Goal: Task Accomplishment & Management: Complete application form

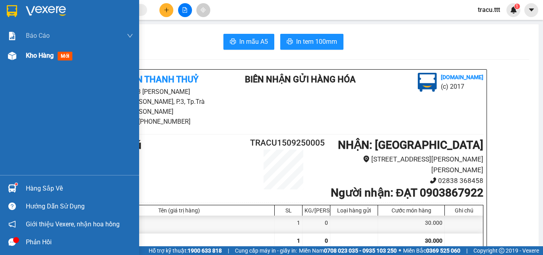
click at [38, 57] on span "Kho hàng" at bounding box center [40, 56] width 28 height 8
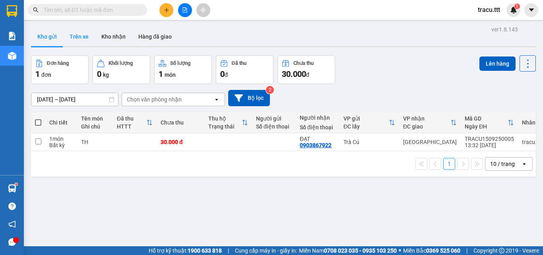
click at [78, 40] on button "Trên xe" at bounding box center [79, 36] width 32 height 19
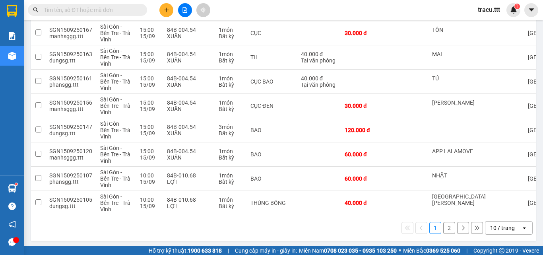
scroll to position [165, 0]
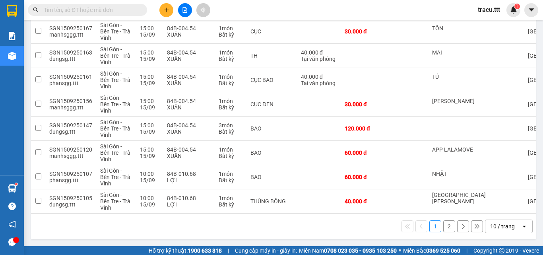
click at [443, 228] on button "2" at bounding box center [449, 226] width 12 height 12
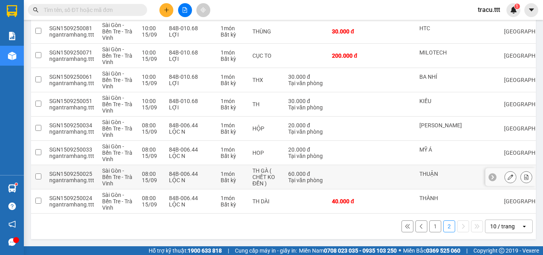
scroll to position [141, 0]
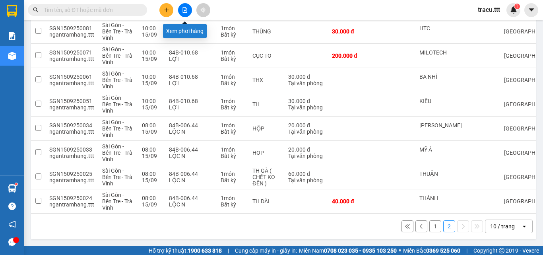
click at [188, 9] on button at bounding box center [185, 10] width 14 height 14
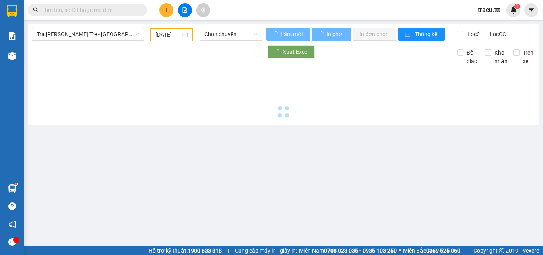
type input "[DATE]"
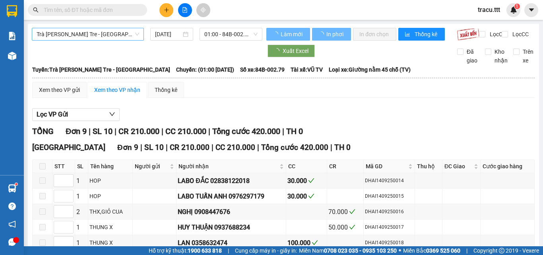
click at [134, 31] on span "Trà [PERSON_NAME] Tre - [GEOGRAPHIC_DATA]" at bounding box center [88, 34] width 103 height 12
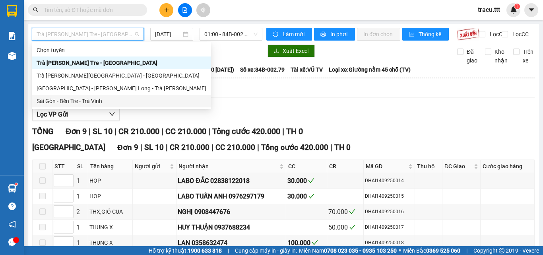
click at [71, 97] on div "Sài Gòn - Bến Tre - Trà Vinh" at bounding box center [122, 101] width 170 height 9
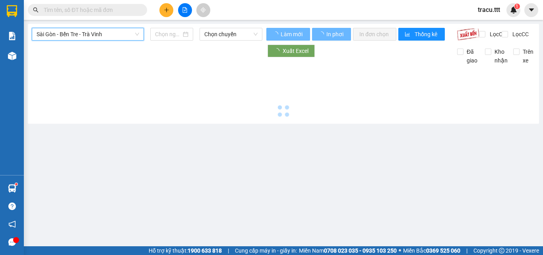
type input "[DATE]"
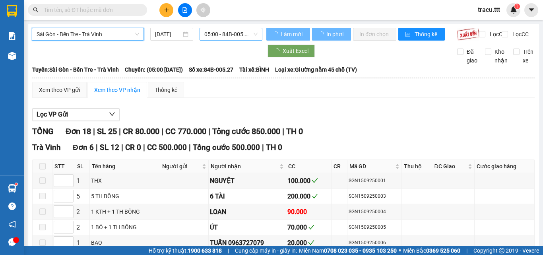
click at [216, 37] on span "05:00 - 84B-005.27" at bounding box center [230, 34] width 53 height 12
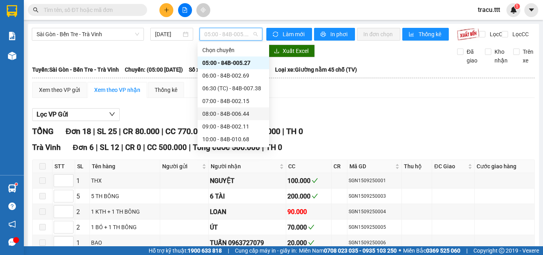
click at [222, 109] on div "08:00 - 84B-006.44" at bounding box center [234, 113] width 72 height 13
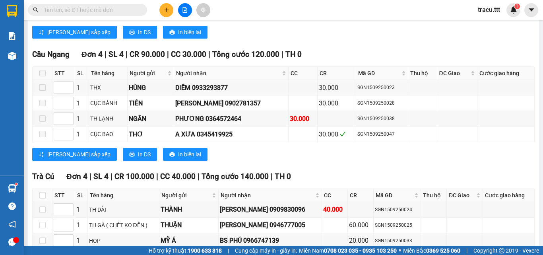
scroll to position [482, 0]
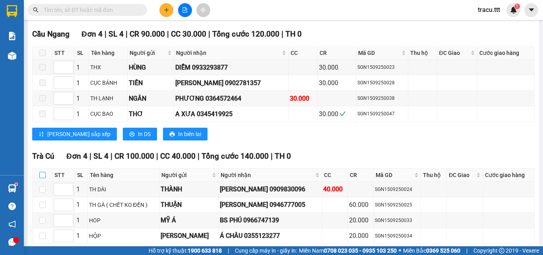
click at [42, 172] on input "checkbox" at bounding box center [42, 175] width 6 height 6
checkbox input "true"
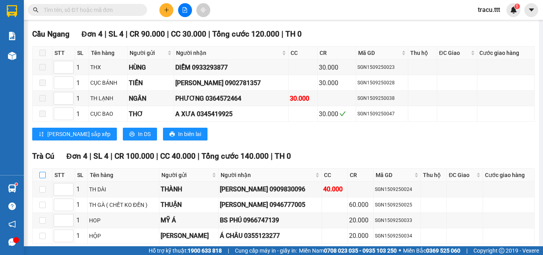
checkbox input "true"
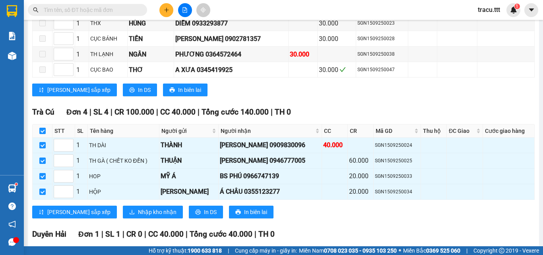
scroll to position [532, 0]
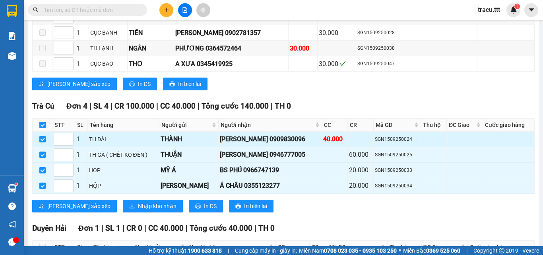
click at [42, 136] on input "checkbox" at bounding box center [42, 139] width 6 height 6
checkbox input "false"
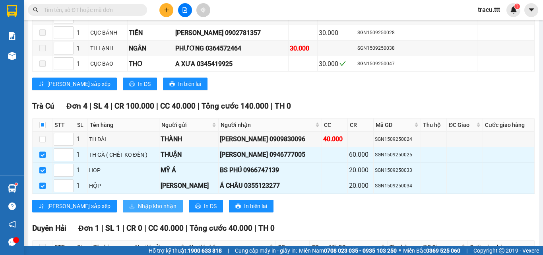
click at [138, 202] on span "Nhập kho nhận" at bounding box center [157, 206] width 39 height 9
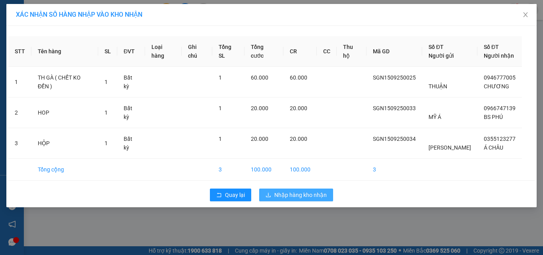
click at [307, 191] on span "Nhập hàng kho nhận" at bounding box center [300, 195] width 53 height 9
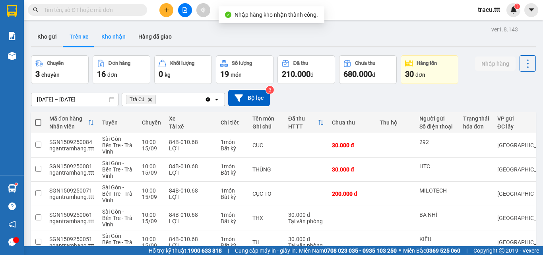
click at [116, 43] on button "Kho nhận" at bounding box center [113, 36] width 37 height 19
type input "[DATE] – [DATE]"
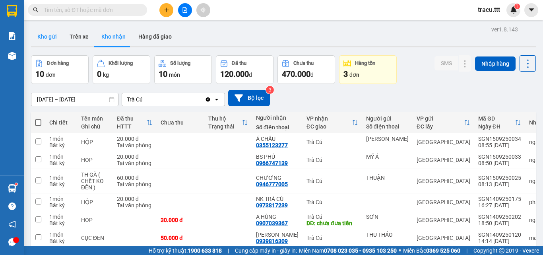
click at [37, 29] on button "Kho gửi" at bounding box center [47, 36] width 32 height 19
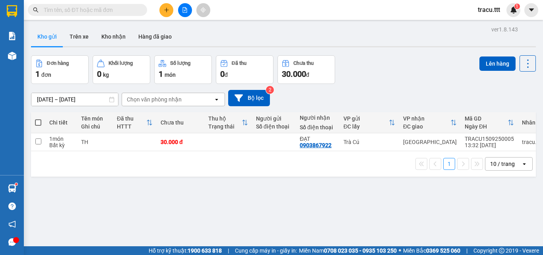
click at [37, 121] on span at bounding box center [38, 122] width 6 height 6
click at [38, 119] on input "checkbox" at bounding box center [38, 119] width 0 height 0
checkbox input "true"
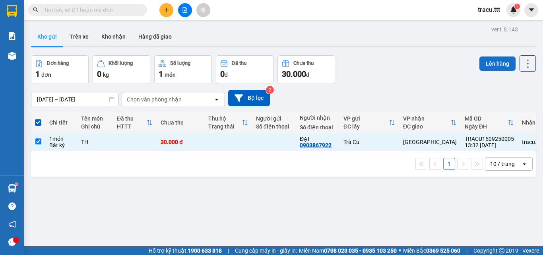
click at [492, 61] on button "Lên hàng" at bounding box center [498, 63] width 36 height 14
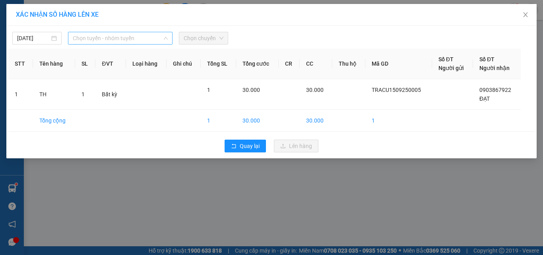
click at [129, 41] on span "Chọn tuyến - nhóm tuyến" at bounding box center [120, 38] width 95 height 12
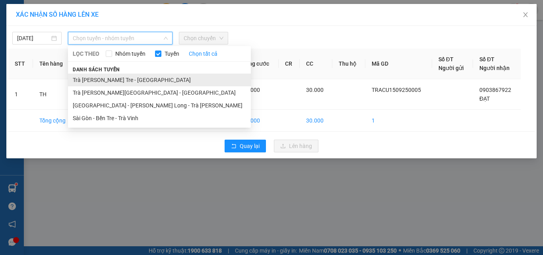
click at [123, 79] on li "Trà [PERSON_NAME] Tre - [GEOGRAPHIC_DATA]" at bounding box center [159, 80] width 183 height 13
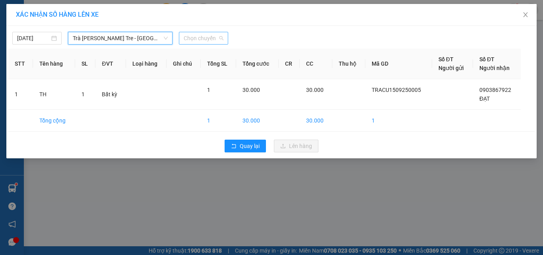
click at [204, 37] on span "Chọn chuyến" at bounding box center [204, 38] width 40 height 12
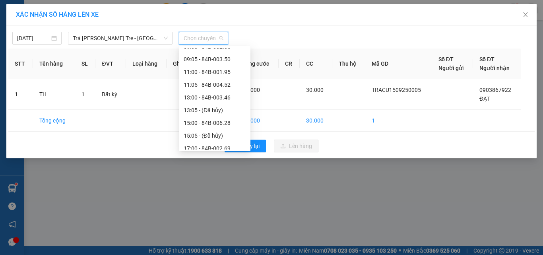
scroll to position [125, 0]
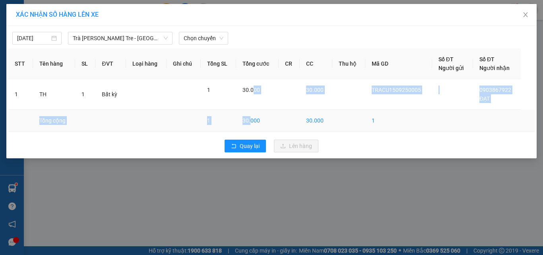
click at [251, 110] on tbody "1 TH 1 Bất kỳ 1 30.000 30.000 TRACU1509250005 0903867922 ĐẠT [PERSON_NAME] 1 30…" at bounding box center [271, 105] width 527 height 53
click at [219, 37] on span "Chọn chuyến" at bounding box center [204, 38] width 40 height 12
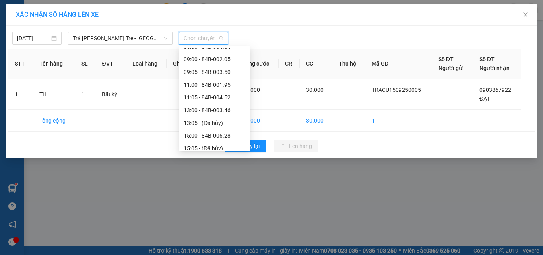
scroll to position [126, 0]
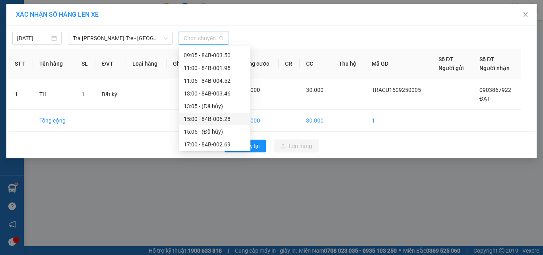
click at [220, 117] on div "15:00 - 84B-006.28" at bounding box center [215, 119] width 62 height 9
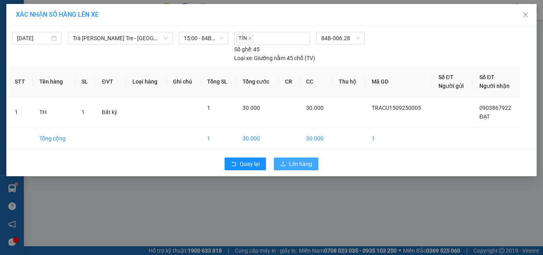
click at [300, 165] on span "Lên hàng" at bounding box center [300, 164] width 23 height 9
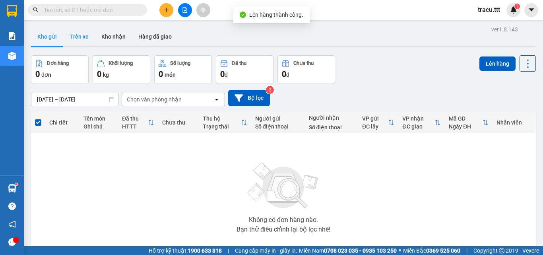
click at [81, 38] on button "Trên xe" at bounding box center [79, 36] width 32 height 19
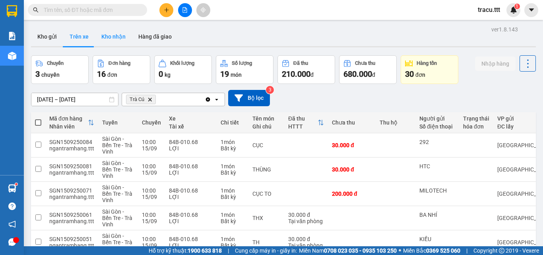
click at [111, 35] on button "Kho nhận" at bounding box center [113, 36] width 37 height 19
type input "[DATE] – [DATE]"
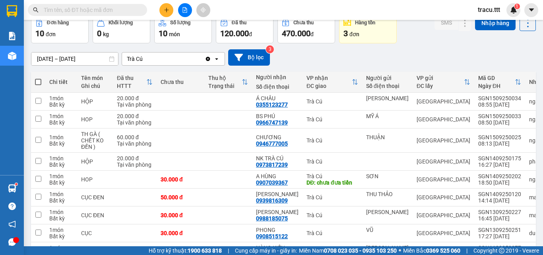
scroll to position [46, 0]
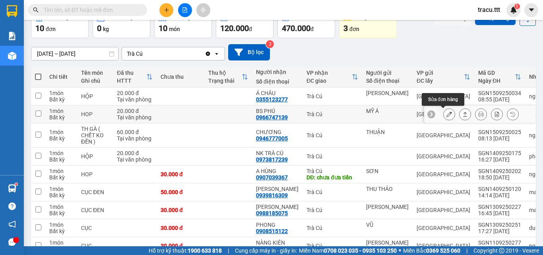
click at [447, 115] on icon at bounding box center [450, 114] width 6 height 6
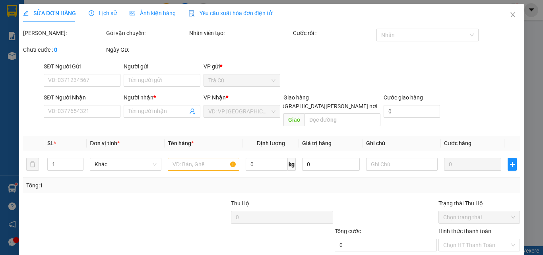
type input "MỸ Á"
type input "0966747139"
type input "BS PHÚ"
type input "20.000"
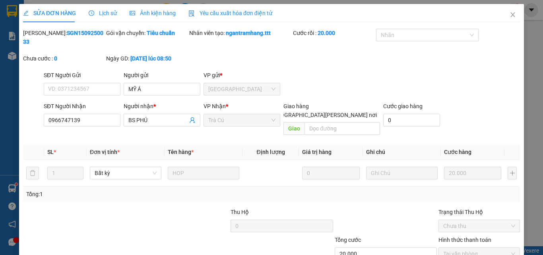
scroll to position [41, 0]
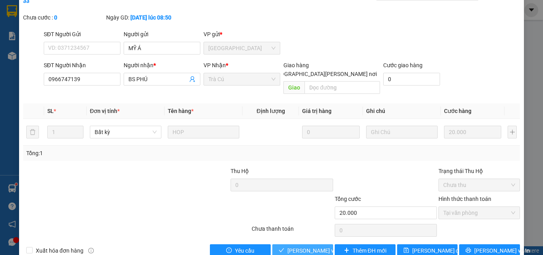
click at [300, 246] on span "[PERSON_NAME] và [PERSON_NAME] hàng" at bounding box center [341, 250] width 107 height 9
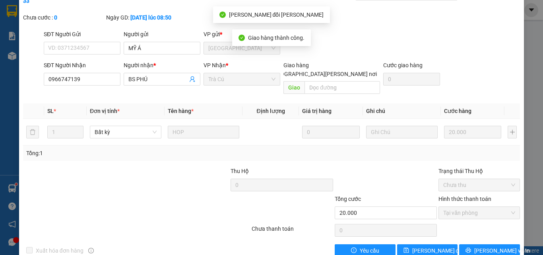
scroll to position [0, 0]
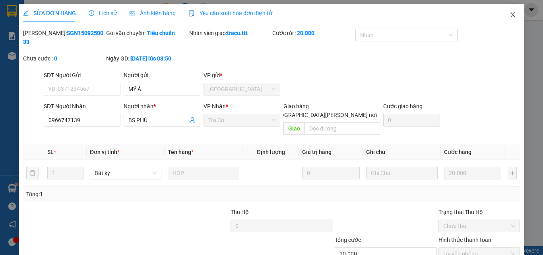
click at [511, 13] on icon "close" at bounding box center [513, 14] width 4 height 5
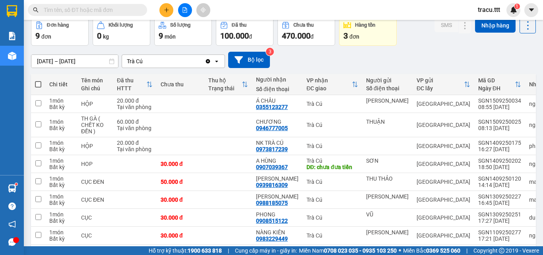
scroll to position [42, 0]
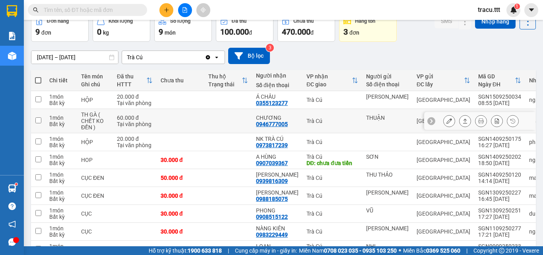
click at [447, 122] on icon at bounding box center [450, 121] width 6 height 6
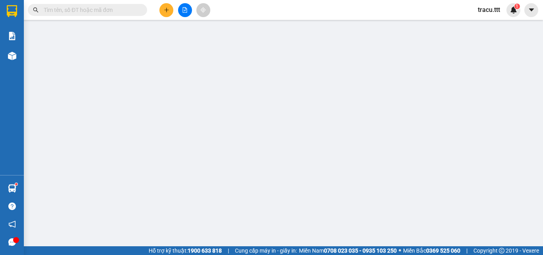
type input "THUẬN"
type input "0946777005"
type input "CHƯƠNG"
type input "60.000"
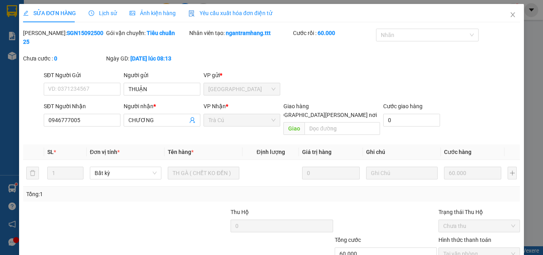
scroll to position [41, 0]
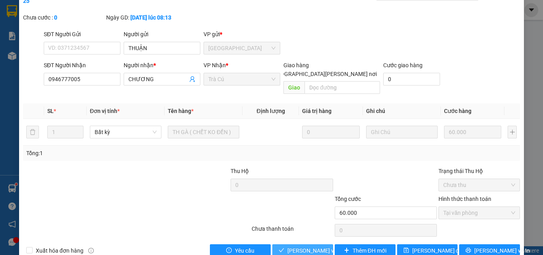
click at [297, 246] on span "[PERSON_NAME] và [PERSON_NAME] hàng" at bounding box center [341, 250] width 107 height 9
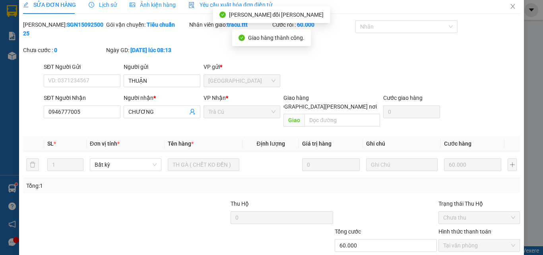
scroll to position [0, 0]
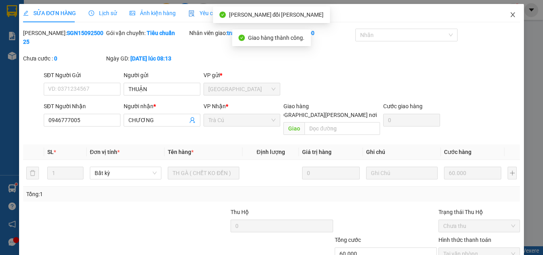
click at [510, 12] on icon "close" at bounding box center [513, 15] width 6 height 6
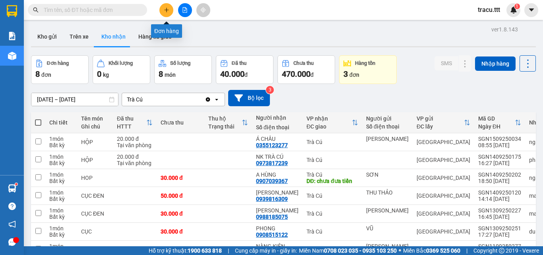
click at [166, 8] on icon "plus" at bounding box center [167, 10] width 6 height 6
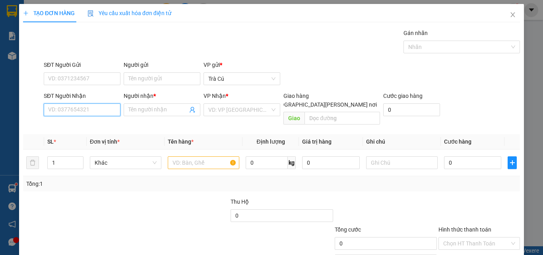
click at [66, 115] on input "SĐT Người Nhận" at bounding box center [82, 109] width 77 height 13
type input "0783742691"
click at [152, 112] on input "Người nhận *" at bounding box center [157, 109] width 59 height 9
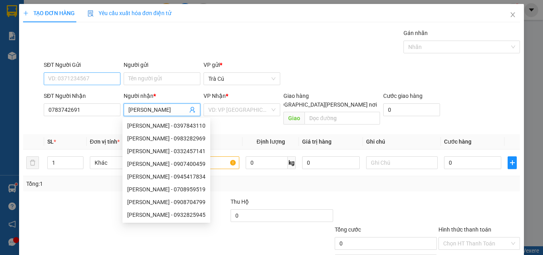
type input "[PERSON_NAME]"
click at [99, 74] on input "SĐT Người Gửi" at bounding box center [82, 78] width 77 height 13
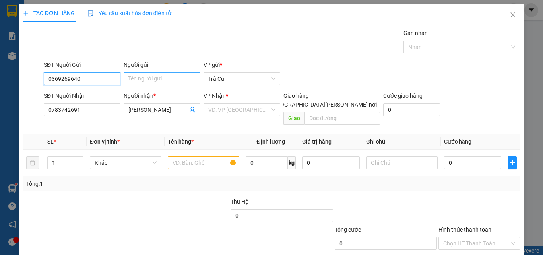
type input "0369269640"
click at [150, 78] on input "Người gửi" at bounding box center [162, 78] width 77 height 13
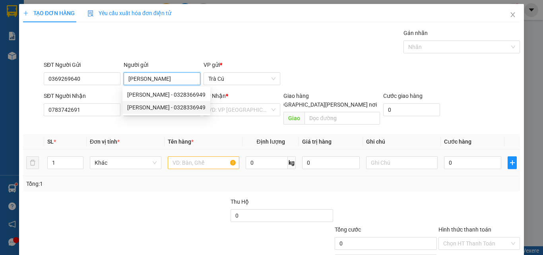
type input "[PERSON_NAME]"
click at [212, 156] on input "text" at bounding box center [204, 162] width 72 height 13
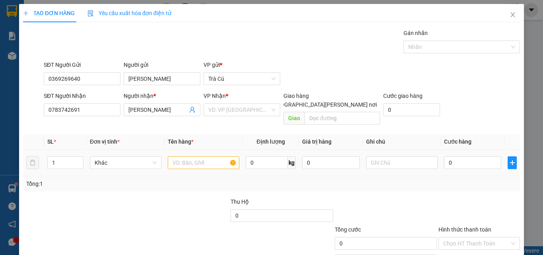
drag, startPoint x: 212, startPoint y: 154, endPoint x: 212, endPoint y: 160, distance: 5.2
click at [200, 119] on div "Người [PERSON_NAME] * [PERSON_NAME]" at bounding box center [162, 105] width 77 height 28
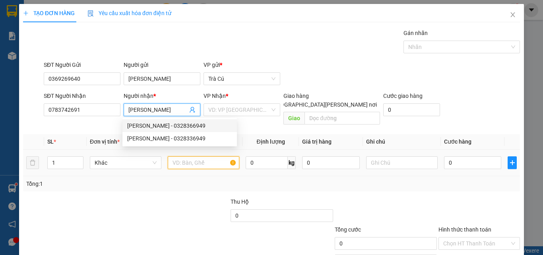
click at [202, 157] on input "text" at bounding box center [204, 162] width 72 height 13
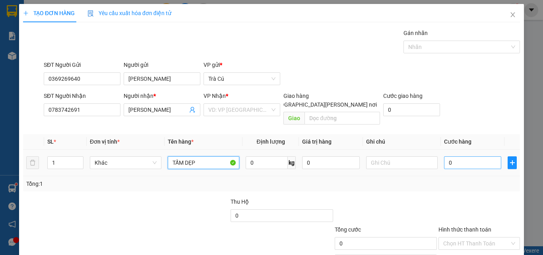
type input "TẤM DẸP"
click at [460, 156] on input "0" at bounding box center [472, 162] width 57 height 13
type input "3"
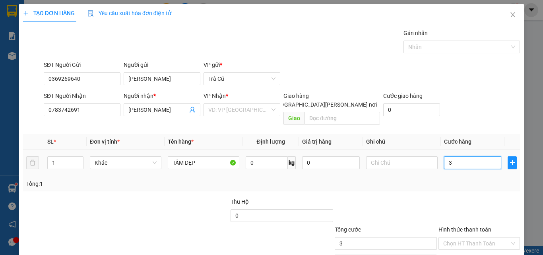
type input "30"
type input "30.000"
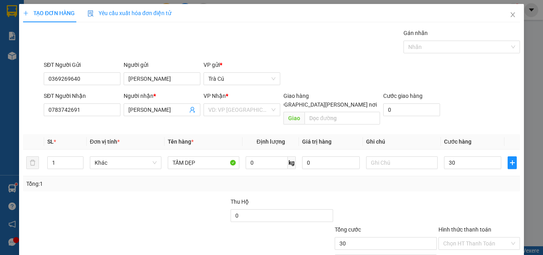
type input "30.000"
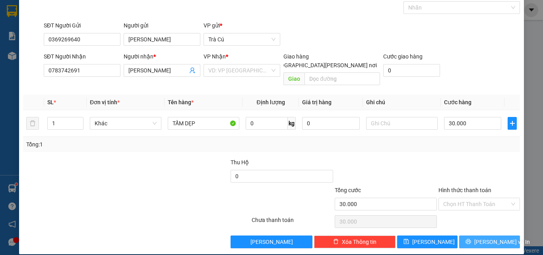
click at [492, 238] on button "[PERSON_NAME] và In" at bounding box center [489, 241] width 61 height 13
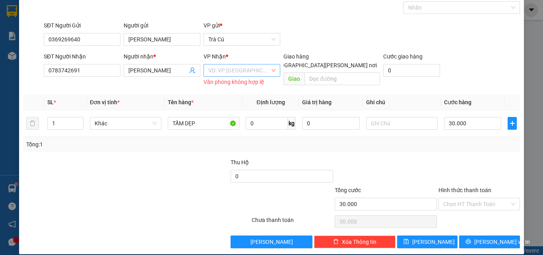
click at [242, 74] on input "search" at bounding box center [239, 70] width 62 height 12
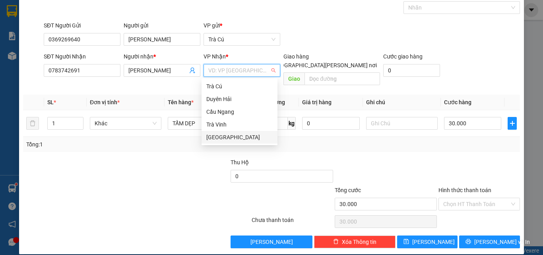
click at [238, 133] on div "[GEOGRAPHIC_DATA]" at bounding box center [239, 137] width 66 height 9
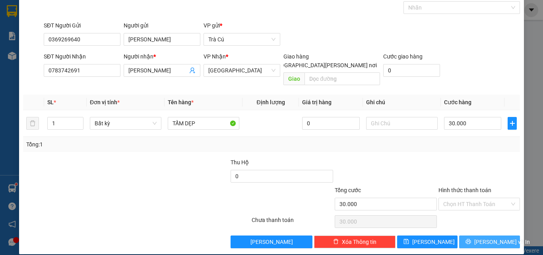
click at [479, 238] on button "[PERSON_NAME] và In" at bounding box center [489, 241] width 61 height 13
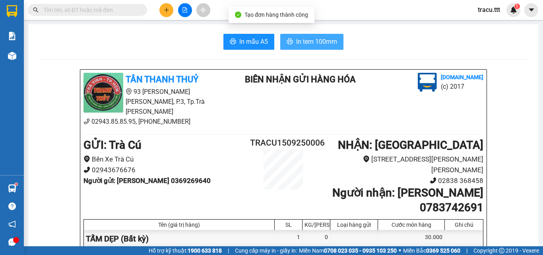
click at [288, 44] on icon "printer" at bounding box center [290, 41] width 6 height 6
click at [128, 14] on input "text" at bounding box center [91, 10] width 94 height 9
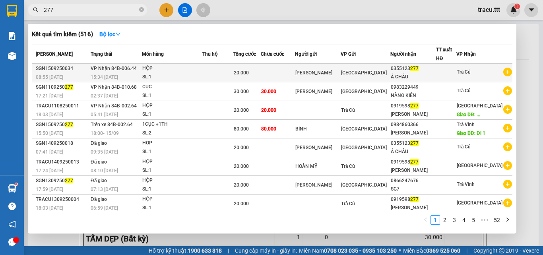
type input "277"
click at [261, 79] on td "20.000" at bounding box center [246, 73] width 27 height 19
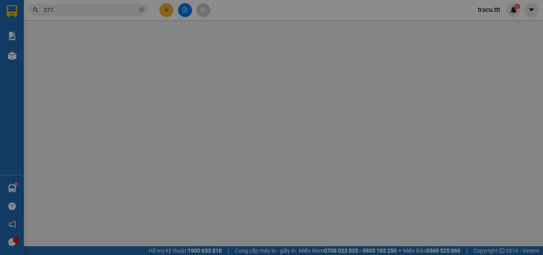
type input "[PERSON_NAME]"
type input "0355123277"
type input "Á CHÂU"
type input "20.000"
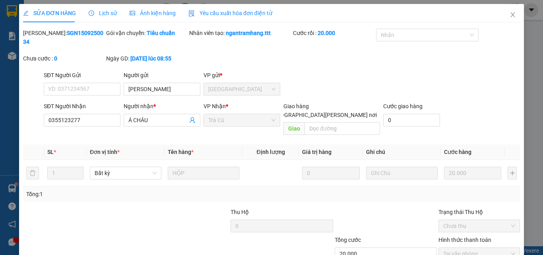
scroll to position [41, 0]
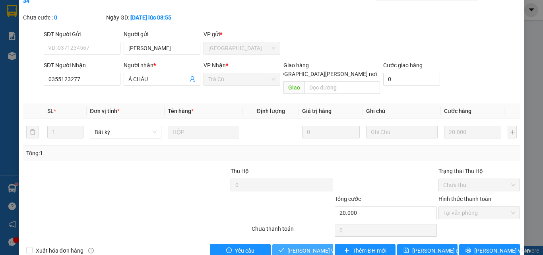
click at [325, 246] on span "[PERSON_NAME] và [PERSON_NAME] hàng" at bounding box center [341, 250] width 107 height 9
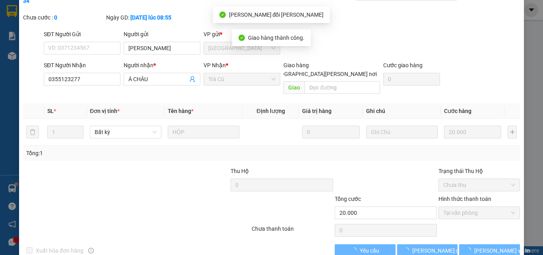
scroll to position [0, 0]
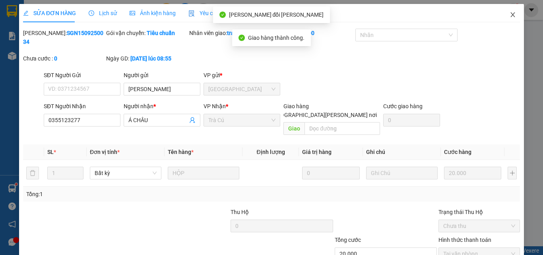
click at [512, 16] on span "Close" at bounding box center [513, 15] width 22 height 22
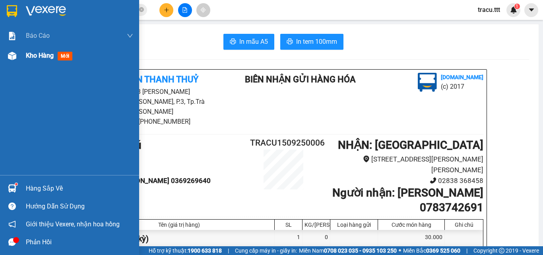
click at [34, 61] on div "Kho hàng mới" at bounding box center [79, 56] width 107 height 20
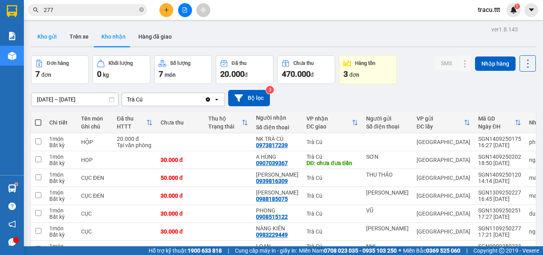
click at [52, 31] on button "Kho gửi" at bounding box center [47, 36] width 32 height 19
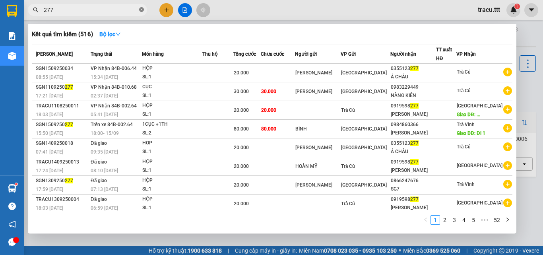
click at [140, 10] on icon "close-circle" at bounding box center [141, 9] width 5 height 5
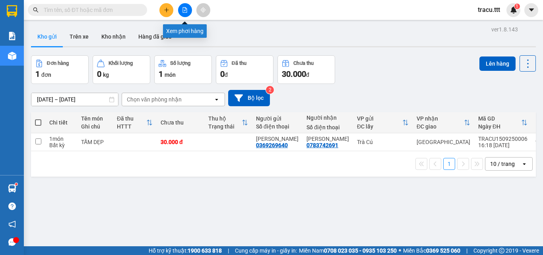
click at [182, 8] on button at bounding box center [185, 10] width 14 height 14
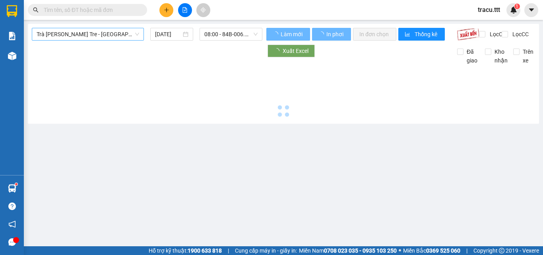
click at [124, 34] on span "Trà [PERSON_NAME] Tre - [GEOGRAPHIC_DATA]" at bounding box center [88, 34] width 103 height 12
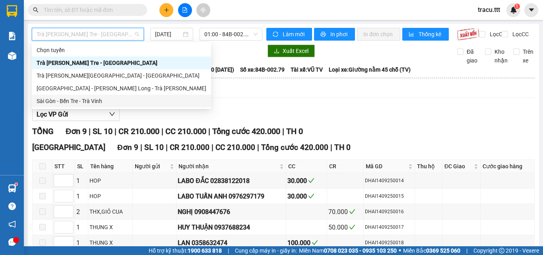
click at [99, 99] on div "Sài Gòn - Bến Tre - Trà Vinh" at bounding box center [122, 101] width 170 height 9
type input "[DATE]"
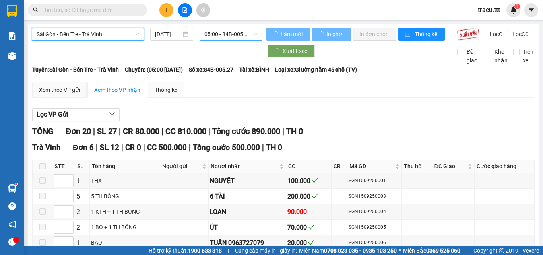
click at [220, 36] on span "05:00 - 84B-005.27" at bounding box center [230, 34] width 53 height 12
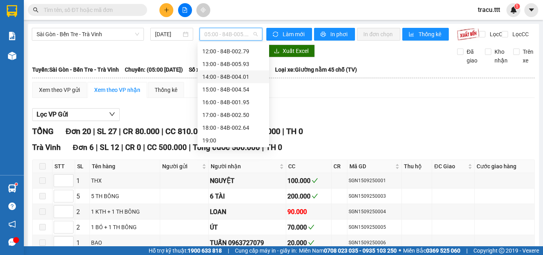
scroll to position [76, 0]
click at [229, 58] on div "10:00 - 84B-010.68" at bounding box center [234, 63] width 72 height 13
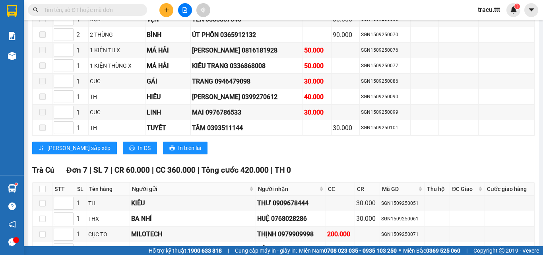
scroll to position [965, 0]
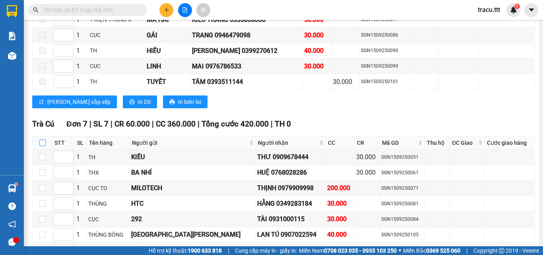
click at [44, 140] on input "checkbox" at bounding box center [42, 143] width 6 height 6
checkbox input "true"
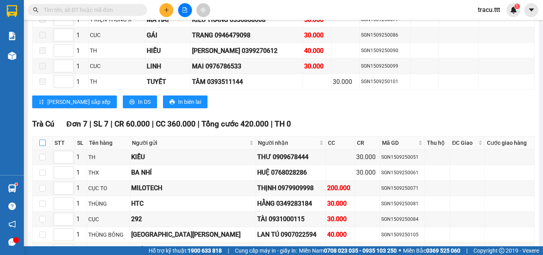
checkbox input "true"
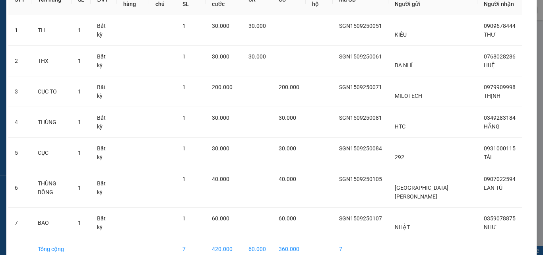
scroll to position [66, 0]
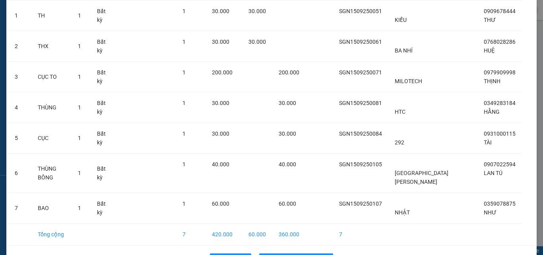
drag, startPoint x: 534, startPoint y: 214, endPoint x: 302, endPoint y: 246, distance: 233.8
click at [533, 214] on div "XÁC [PERSON_NAME] SỐ HÀNG NHẬP VÀO [PERSON_NAME] STT Tên hàng SL ĐVT [PERSON_NA…" at bounding box center [271, 127] width 543 height 255
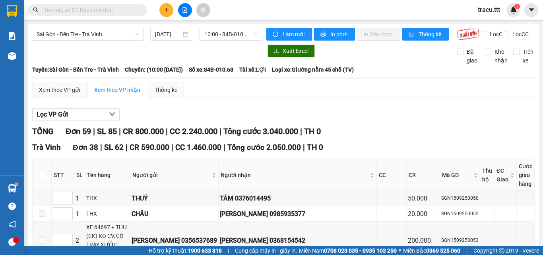
click at [302, 247] on span "Miền Nam 0708 023 035 - 0935 103 250" at bounding box center [348, 250] width 98 height 9
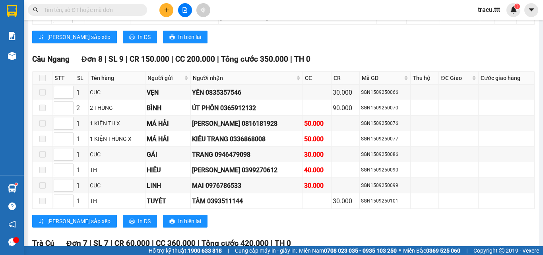
scroll to position [962, 0]
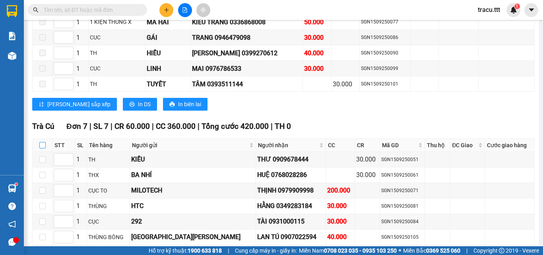
click at [42, 142] on input "checkbox" at bounding box center [42, 145] width 6 height 6
checkbox input "true"
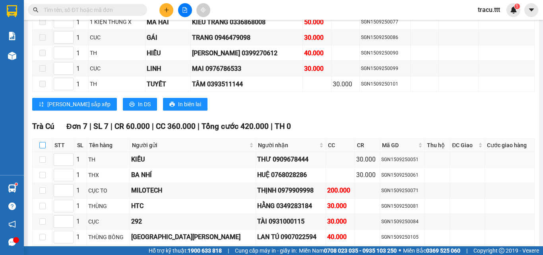
checkbox input "true"
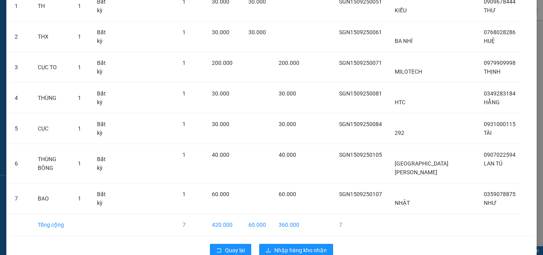
scroll to position [84, 0]
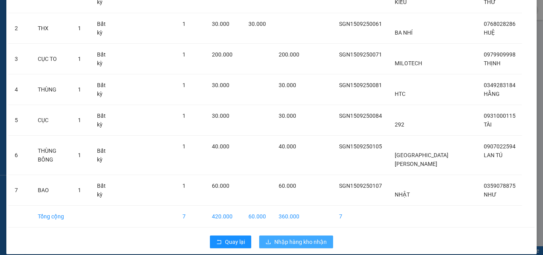
click at [315, 235] on button "Nhập hàng kho nhận" at bounding box center [296, 241] width 74 height 13
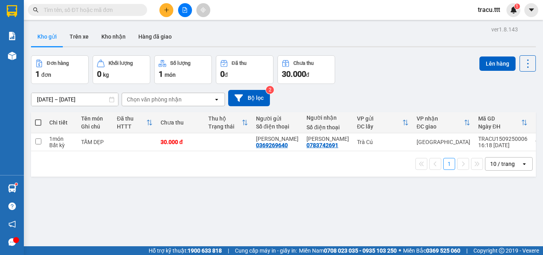
click at [103, 14] on input "text" at bounding box center [91, 10] width 94 height 9
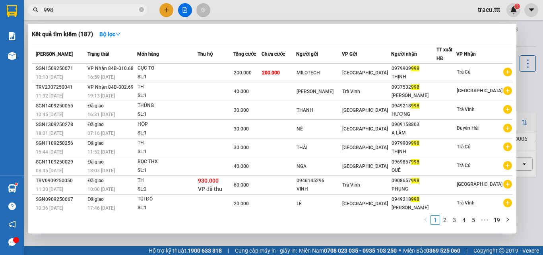
type input "998"
click at [185, 11] on div at bounding box center [271, 127] width 543 height 255
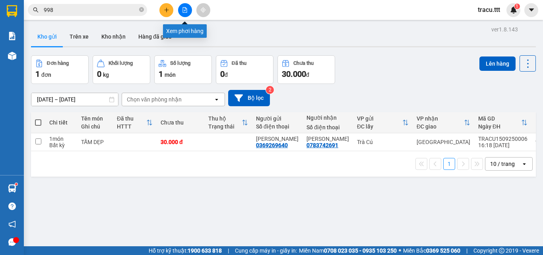
click at [183, 10] on icon "file-add" at bounding box center [185, 10] width 6 height 6
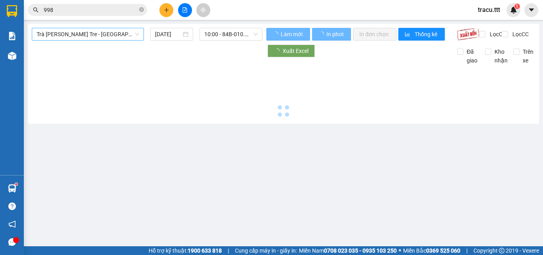
click at [99, 35] on span "Trà [PERSON_NAME] Tre - [GEOGRAPHIC_DATA]" at bounding box center [88, 34] width 103 height 12
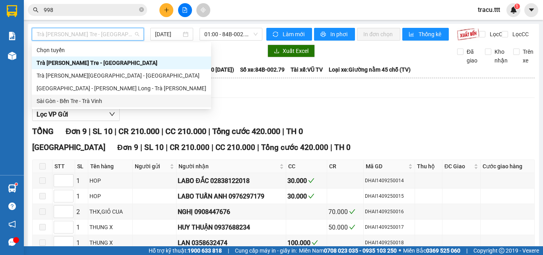
click at [92, 106] on div "Sài Gòn - Bến Tre - Trà Vinh" at bounding box center [121, 101] width 179 height 13
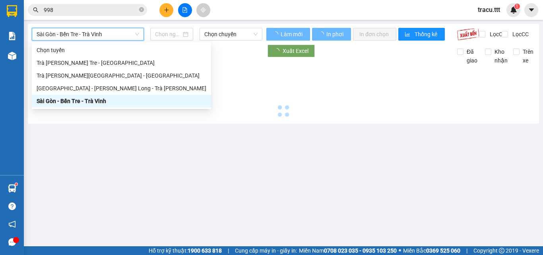
type input "[DATE]"
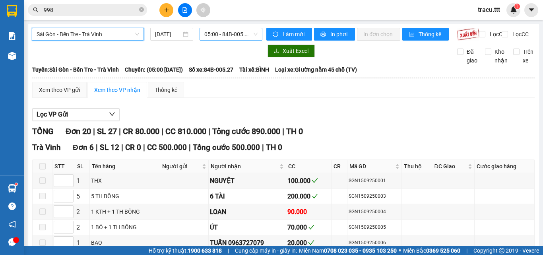
click at [220, 37] on span "05:00 - 84B-005.27" at bounding box center [230, 34] width 53 height 12
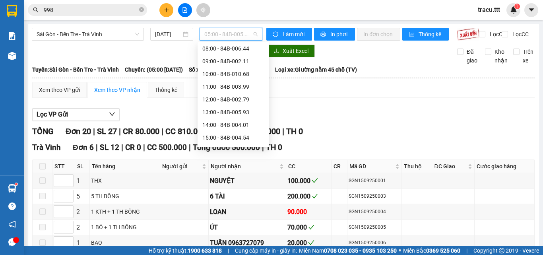
scroll to position [82, 0]
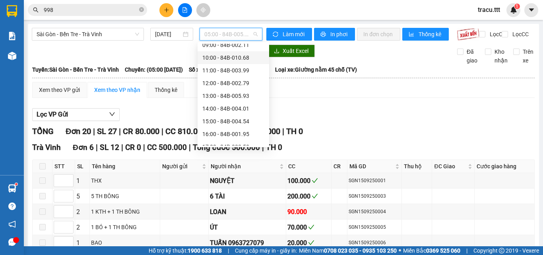
click at [241, 62] on div "10:00 - 84B-010.68" at bounding box center [233, 57] width 62 height 9
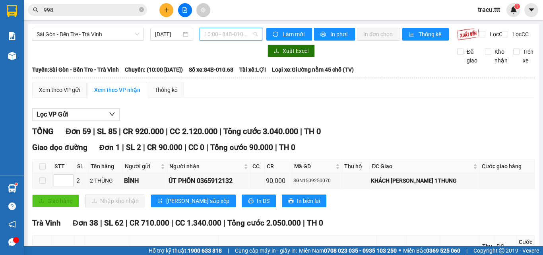
click at [241, 36] on span "10:00 - 84B-010.68" at bounding box center [230, 34] width 53 height 12
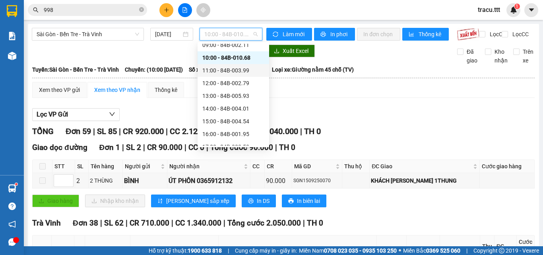
click at [243, 71] on div "11:00 - 84B-003.99" at bounding box center [233, 70] width 62 height 9
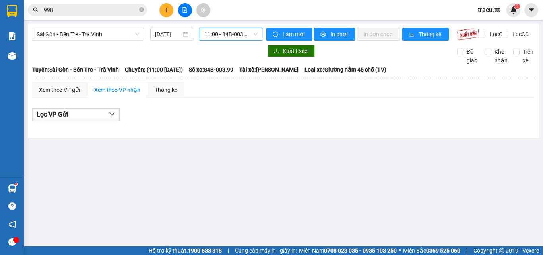
click at [83, 9] on input "998" at bounding box center [91, 10] width 94 height 9
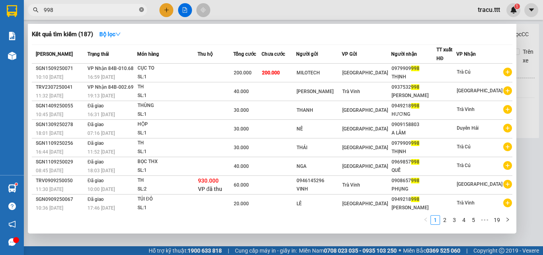
click at [142, 10] on icon "close-circle" at bounding box center [141, 9] width 5 height 5
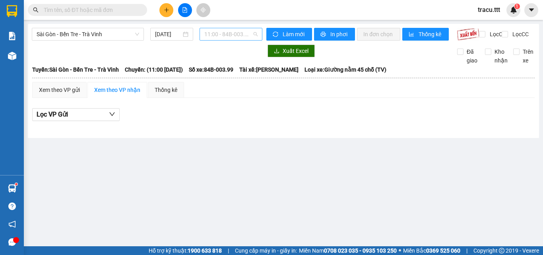
click at [225, 33] on span "11:00 - 84B-003.99" at bounding box center [230, 34] width 53 height 12
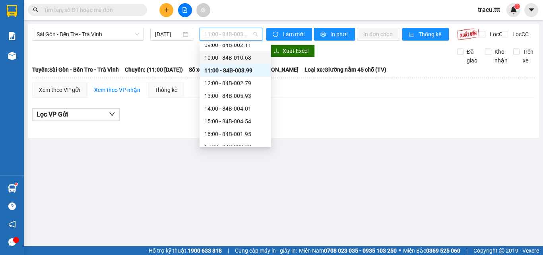
click at [249, 59] on div "10:00 - 84B-010.68" at bounding box center [235, 57] width 62 height 9
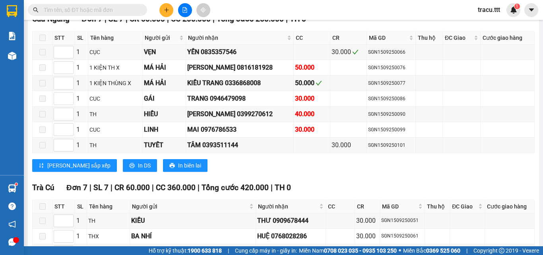
scroll to position [987, 0]
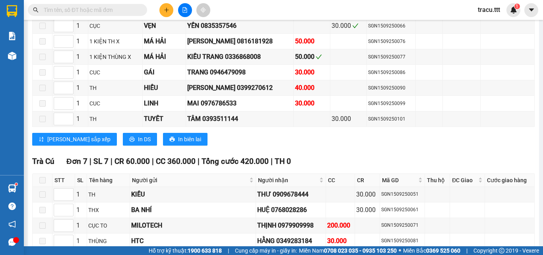
click at [80, 6] on input "text" at bounding box center [91, 10] width 94 height 9
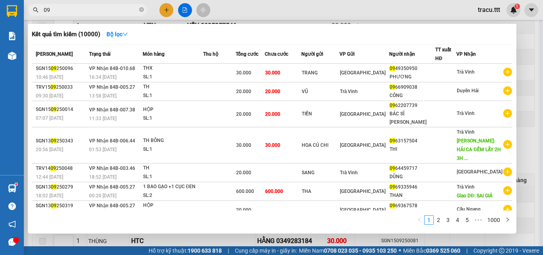
type input "0"
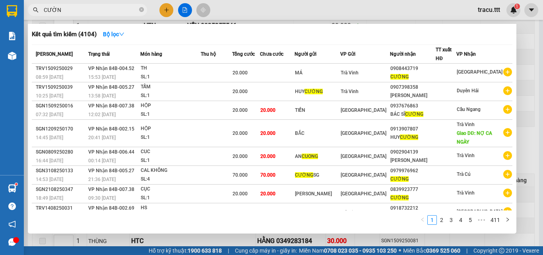
type input "CƯỜNG"
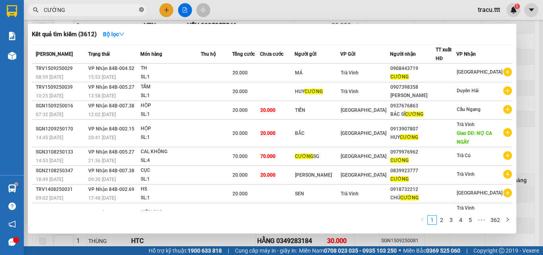
click at [140, 12] on icon "close-circle" at bounding box center [141, 9] width 5 height 5
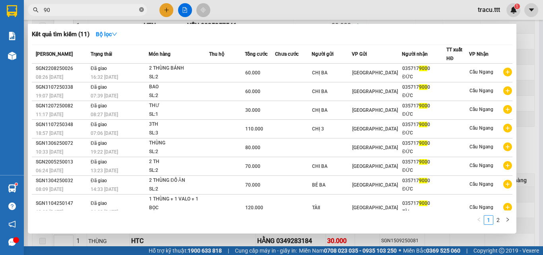
type input "9"
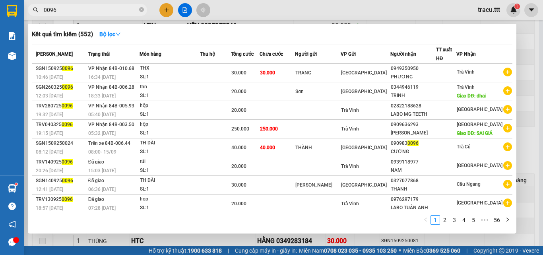
type input "0096"
click at [184, 8] on div at bounding box center [271, 127] width 543 height 255
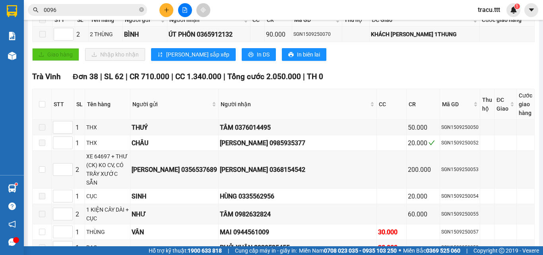
scroll to position [0, 0]
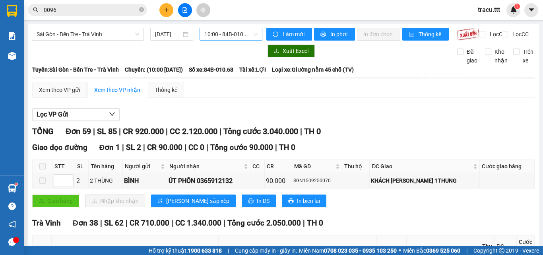
click at [219, 34] on span "10:00 - 84B-010.68" at bounding box center [230, 34] width 53 height 12
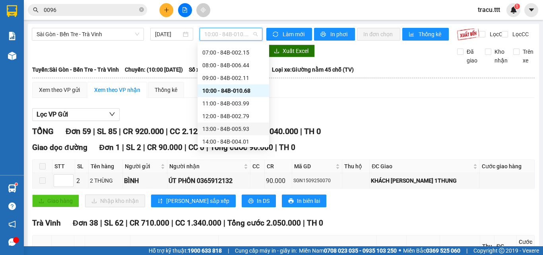
scroll to position [43, 0]
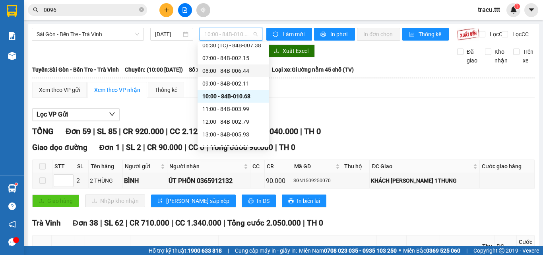
click at [235, 72] on div "08:00 - 84B-006.44" at bounding box center [233, 70] width 62 height 9
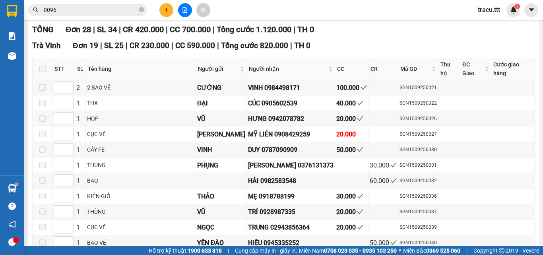
scroll to position [589, 0]
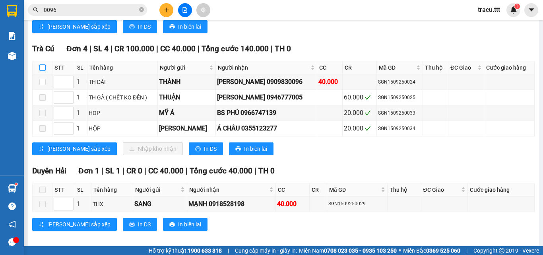
click at [41, 64] on input "checkbox" at bounding box center [42, 67] width 6 height 6
checkbox input "true"
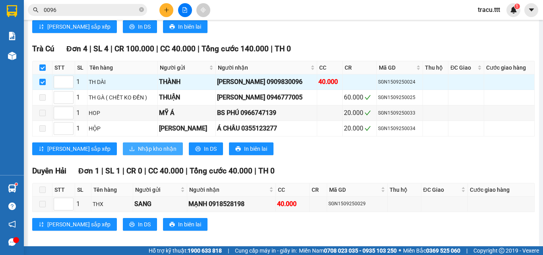
click at [138, 144] on span "Nhập kho nhận" at bounding box center [157, 148] width 39 height 9
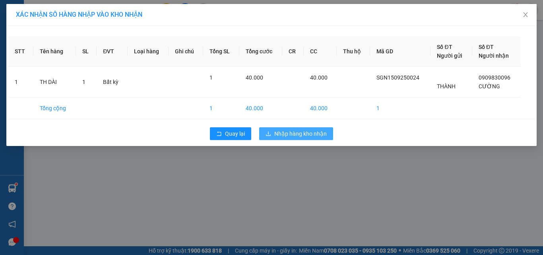
click at [300, 135] on span "Nhập hàng kho nhận" at bounding box center [300, 133] width 53 height 9
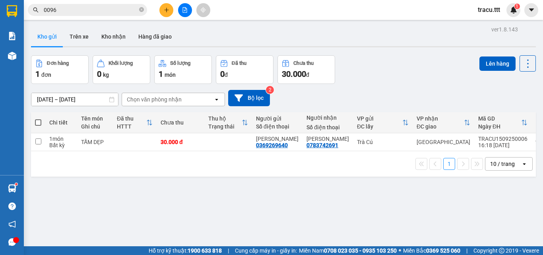
click at [169, 9] on button at bounding box center [167, 10] width 14 height 14
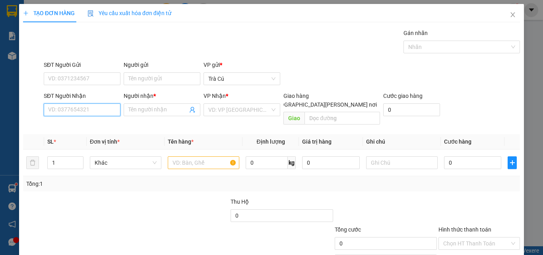
click at [95, 106] on input "SĐT Người Nhận" at bounding box center [82, 109] width 77 height 13
click at [97, 131] on div "02837510076 - LABO ASIA" at bounding box center [81, 125] width 76 height 13
type input "02837510076"
type input "LABO ASIA"
type input "02837510076"
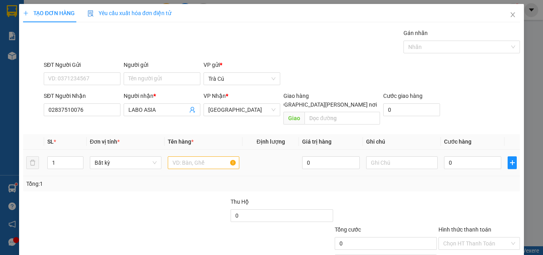
click at [197, 161] on div at bounding box center [204, 163] width 72 height 16
click at [198, 156] on input "text" at bounding box center [204, 162] width 72 height 13
type input "HỘP"
click at [469, 158] on input "0" at bounding box center [472, 162] width 57 height 13
type input "2"
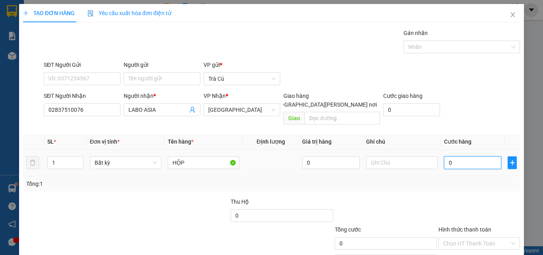
type input "2"
type input "20"
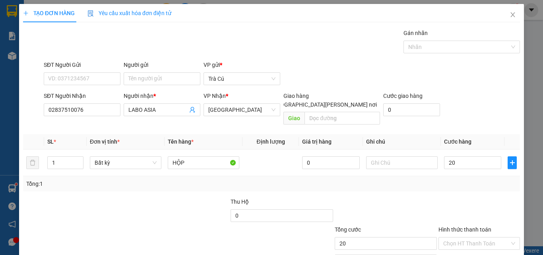
type input "20.000"
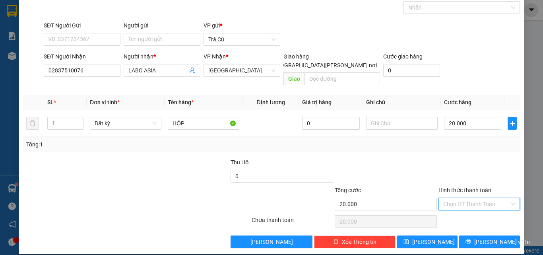
click at [482, 199] on input "Hình thức thanh toán" at bounding box center [476, 204] width 66 height 12
click at [475, 215] on div "Tại văn phòng" at bounding box center [474, 211] width 71 height 9
type input "0"
click at [487, 224] on div "Transit Pickup Surcharge Ids Transit Deliver Surcharge Ids Transit Deliver Surc…" at bounding box center [271, 118] width 497 height 259
click at [484, 226] on div "Transit Pickup Surcharge Ids Transit Deliver Surcharge Ids Transit Deliver Surc…" at bounding box center [271, 118] width 497 height 259
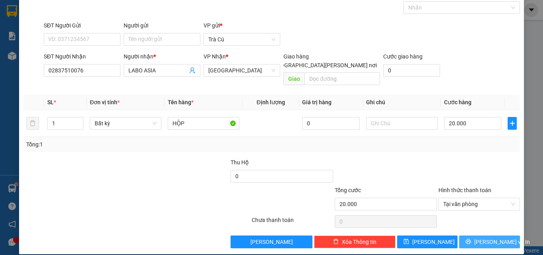
click at [485, 235] on button "[PERSON_NAME] và In" at bounding box center [489, 241] width 61 height 13
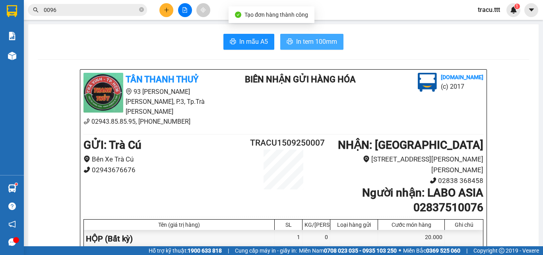
click at [328, 41] on span "In tem 100mm" at bounding box center [316, 42] width 41 height 10
